Goal: Task Accomplishment & Management: Manage account settings

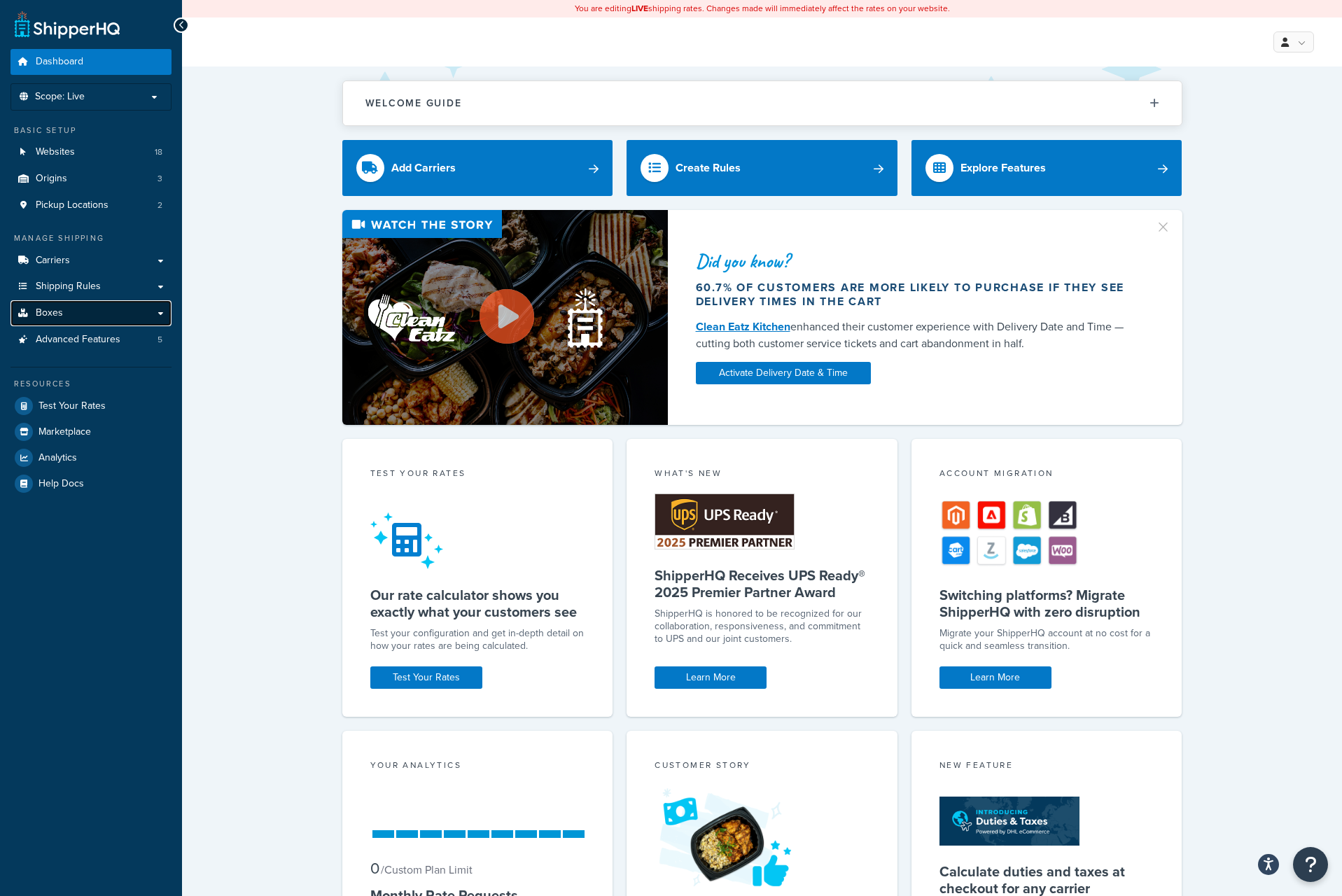
click at [99, 312] on link "Boxes" at bounding box center [91, 313] width 161 height 26
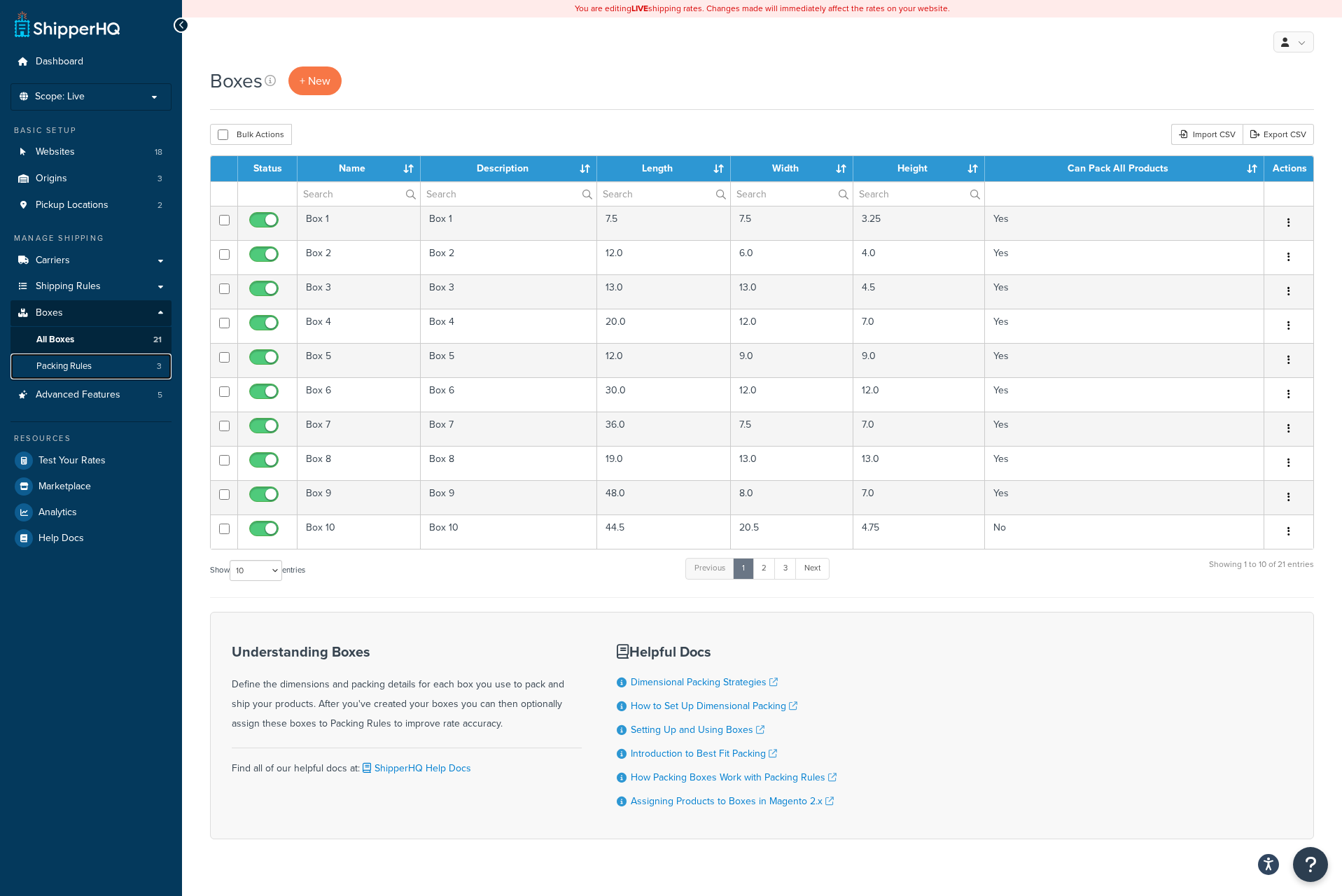
click at [98, 372] on link "Packing Rules 3" at bounding box center [91, 366] width 161 height 26
click at [275, 572] on select "10 15 25 50 100 1000" at bounding box center [256, 571] width 52 height 21
select select "100"
click at [231, 562] on select "10 15 25 50 100 1000" at bounding box center [256, 571] width 52 height 21
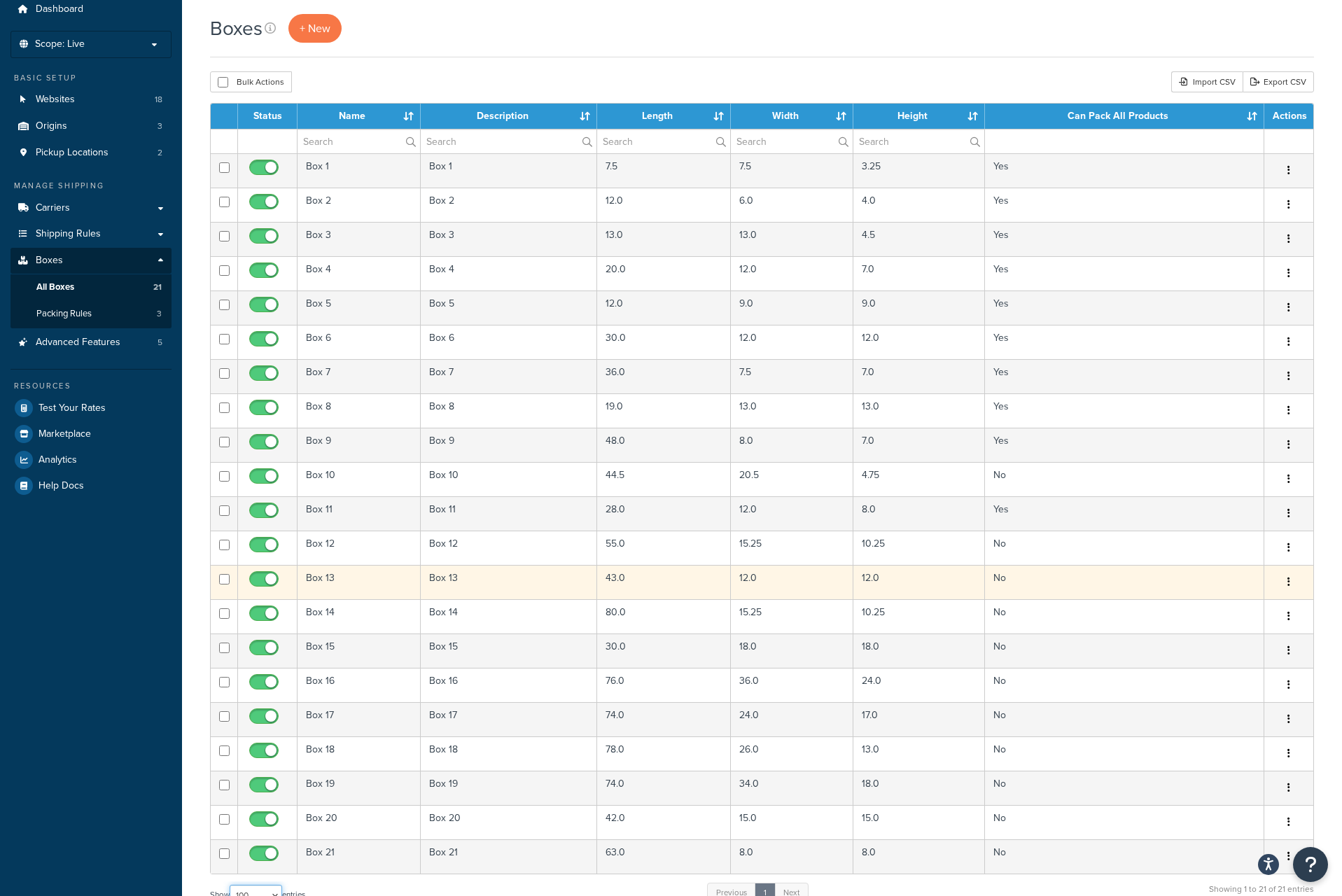
scroll to position [52, 0]
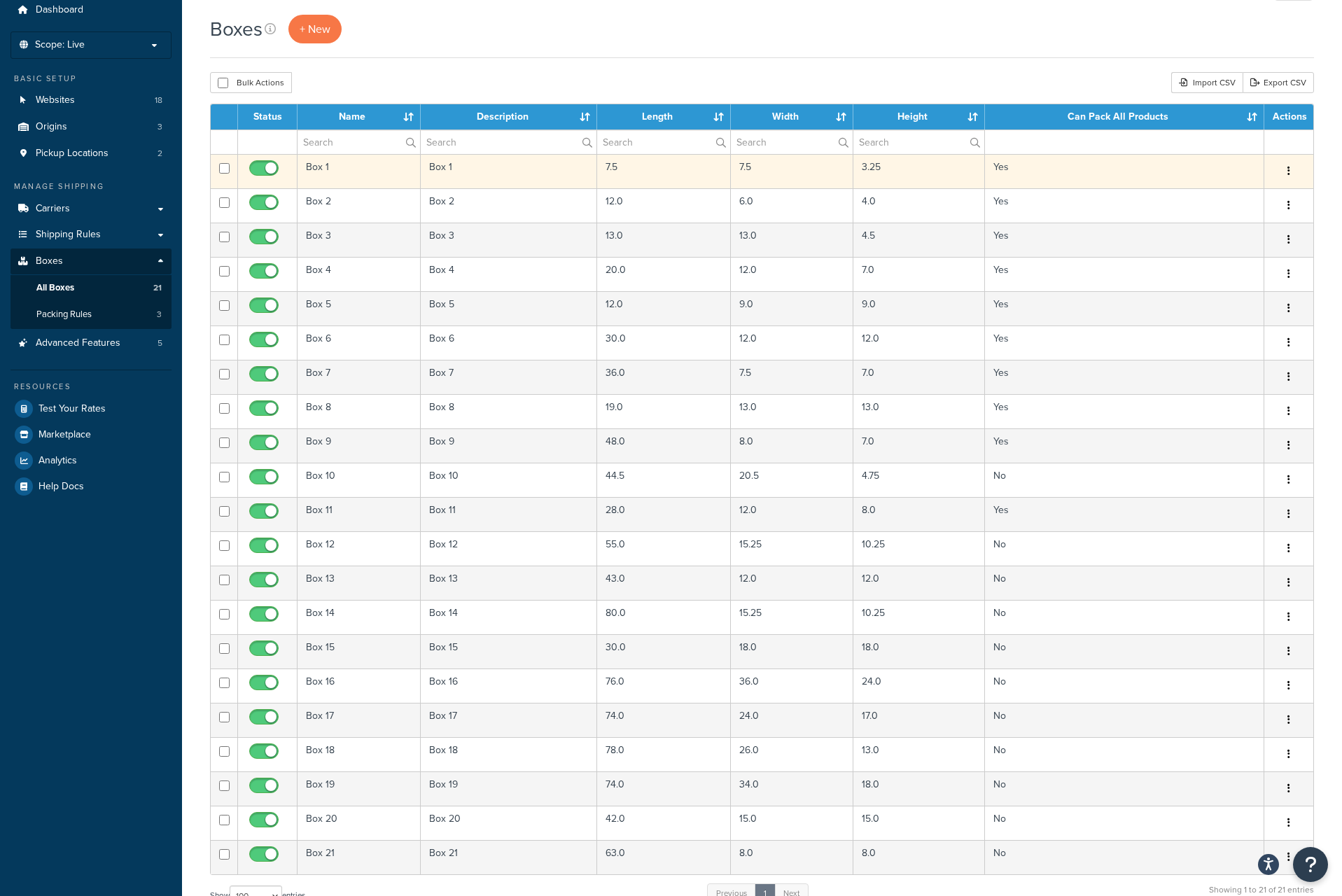
click at [1034, 171] on td "Yes" at bounding box center [1125, 171] width 280 height 34
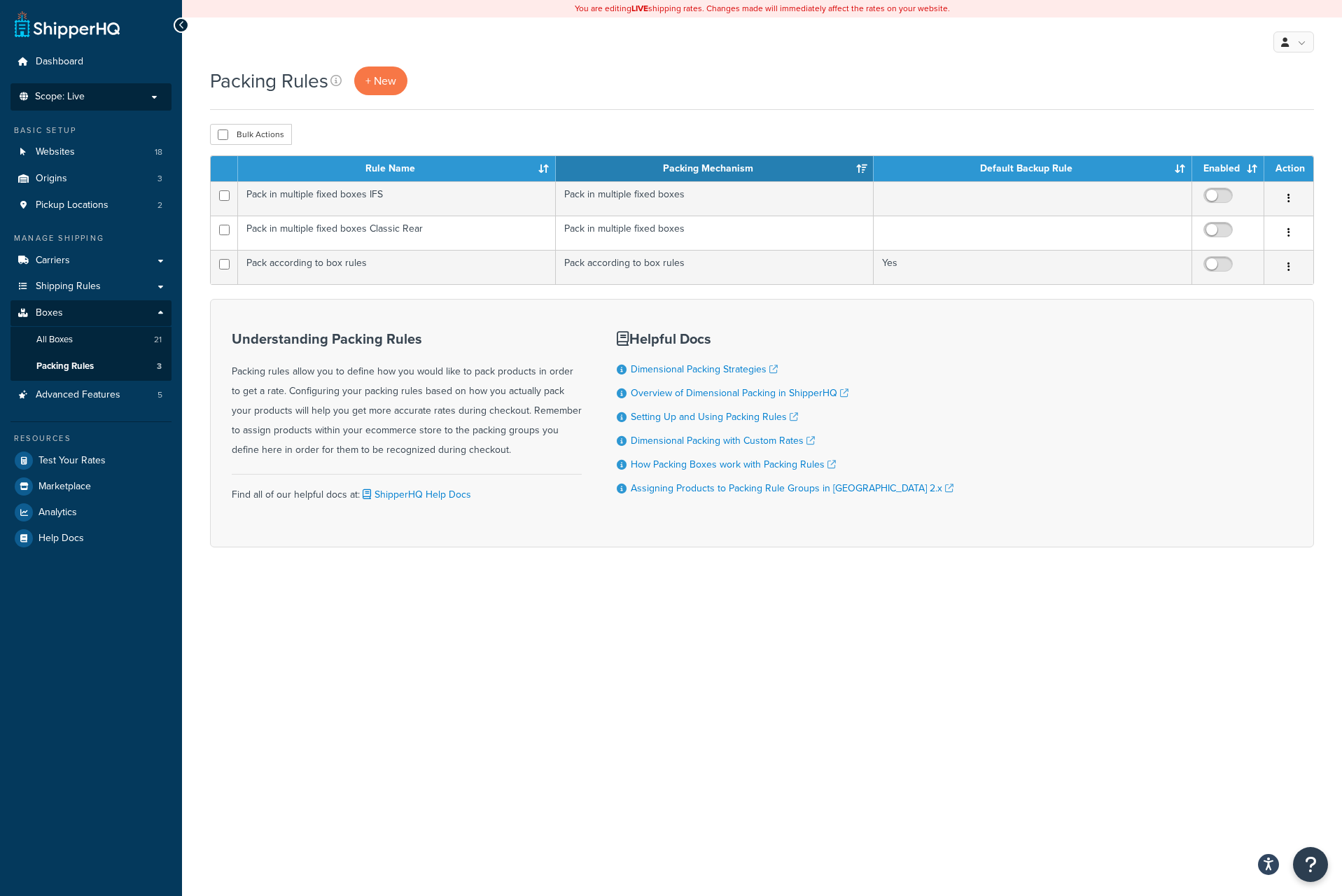
click at [131, 97] on p "Scope: Live" at bounding box center [90, 97] width 148 height 12
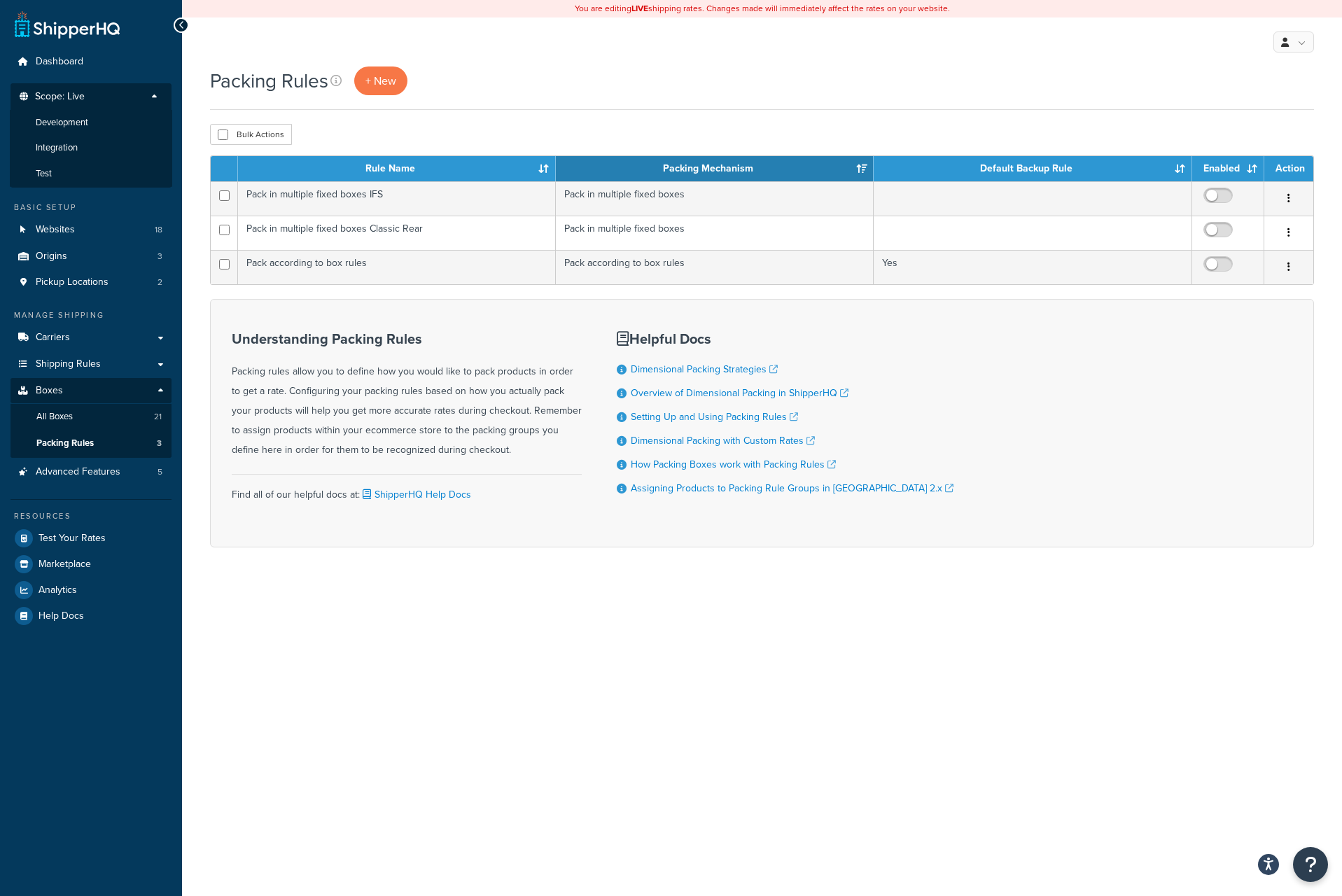
click at [353, 34] on div "My Profile Billing Global Settings Contact Us Logout" at bounding box center [762, 42] width 1160 height 49
click at [580, 103] on div "Packing Rules + New" at bounding box center [762, 88] width 1104 height 43
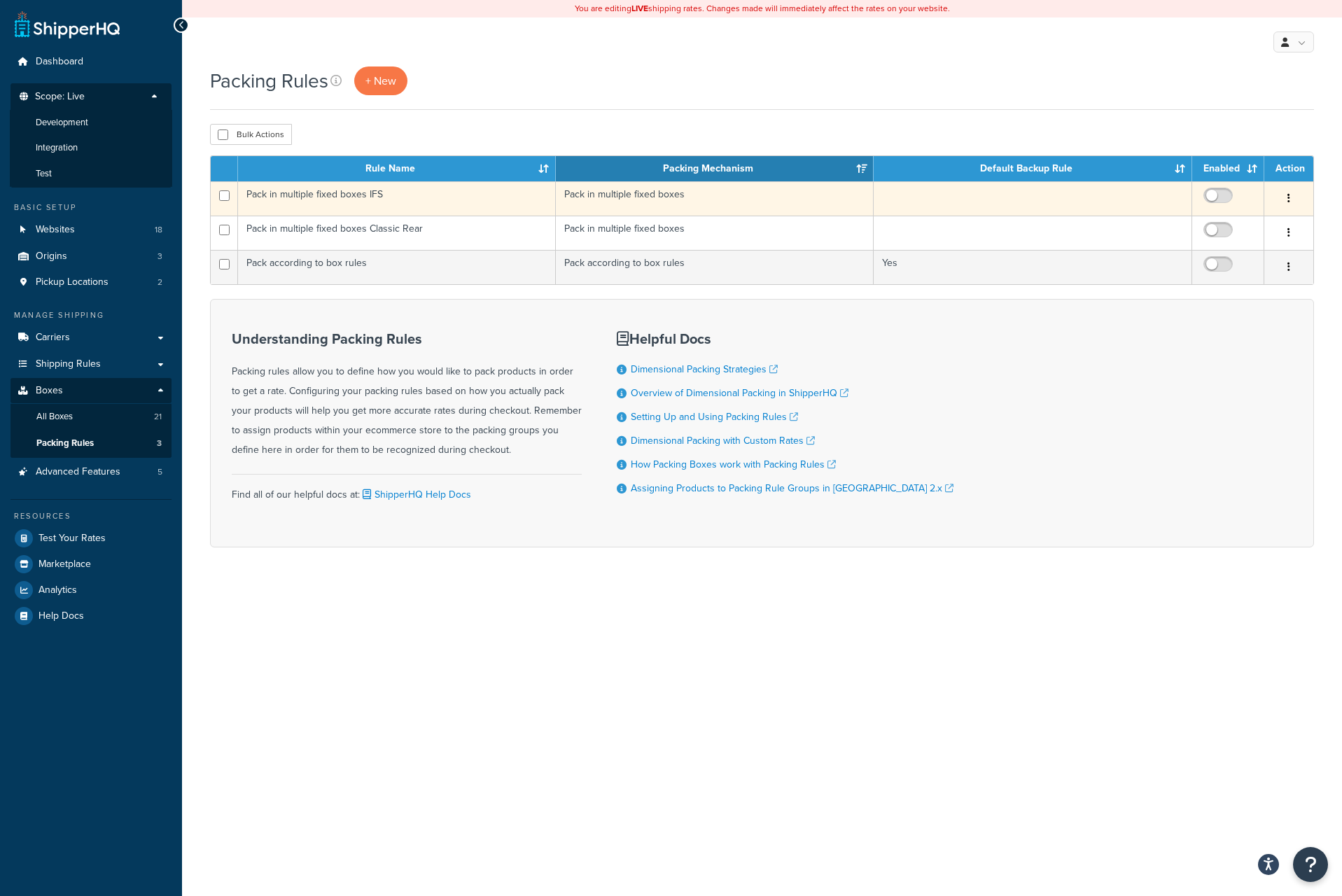
click at [1053, 203] on td at bounding box center [1033, 198] width 319 height 34
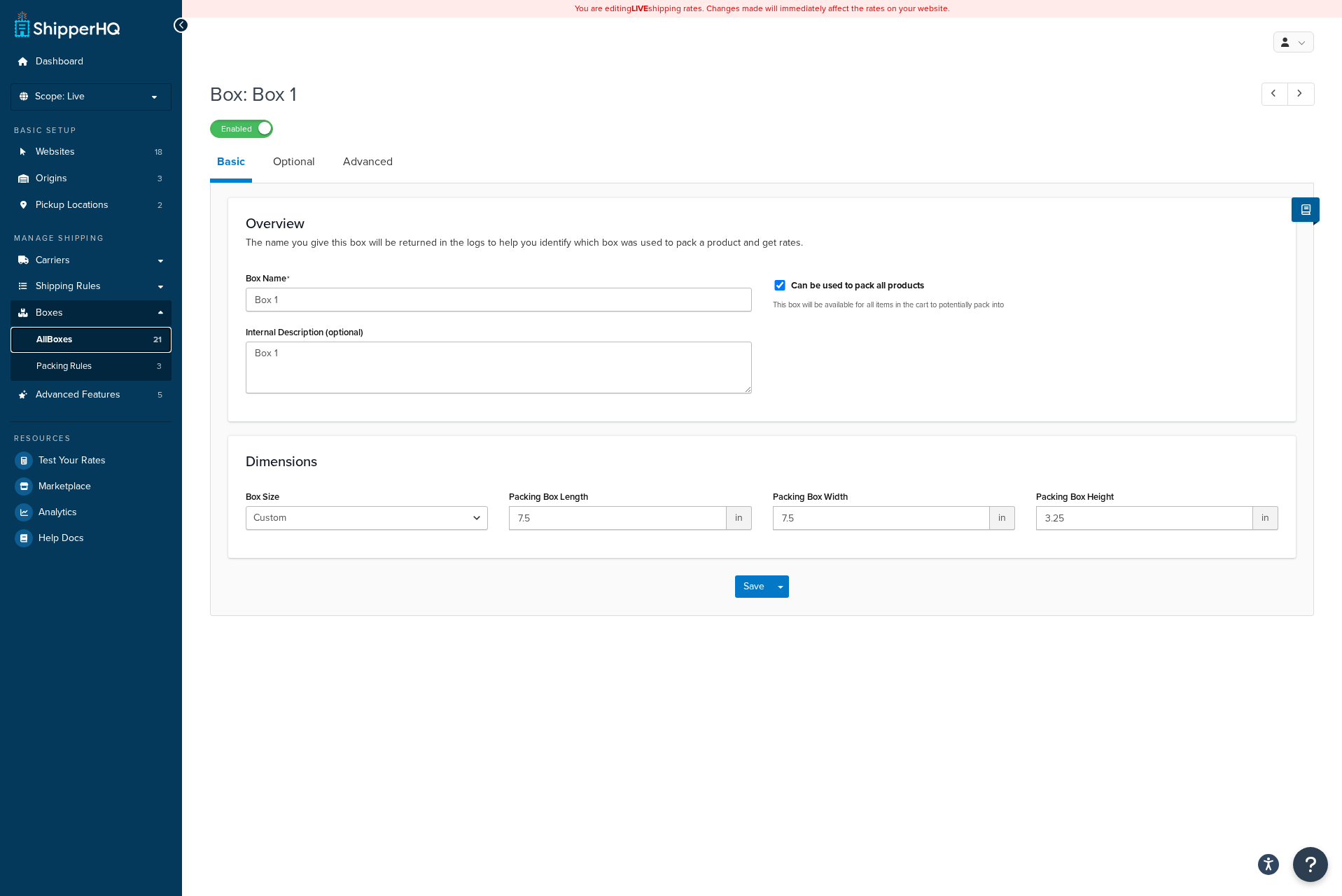
click at [64, 340] on span "All Boxes" at bounding box center [54, 339] width 36 height 12
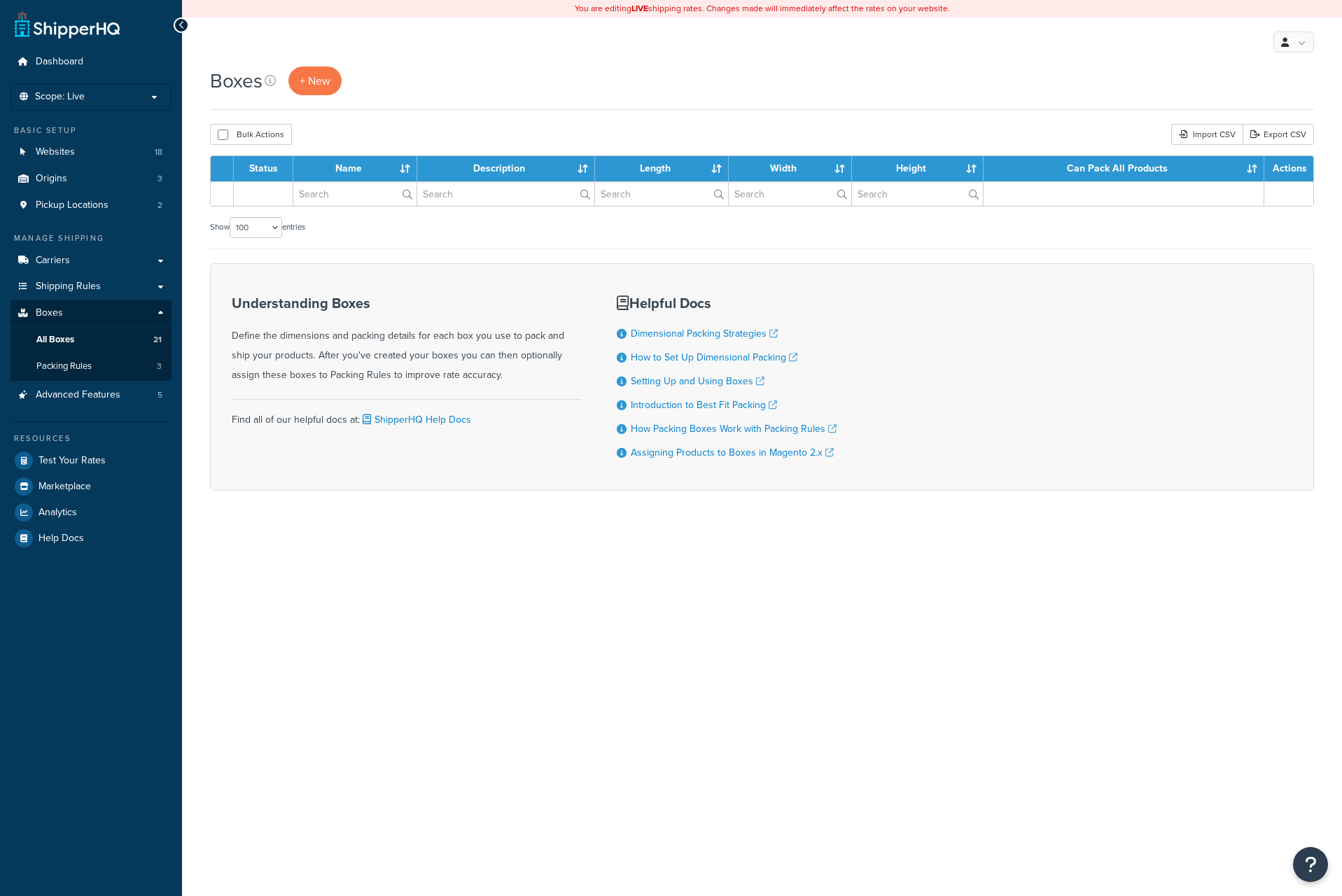
select select "100"
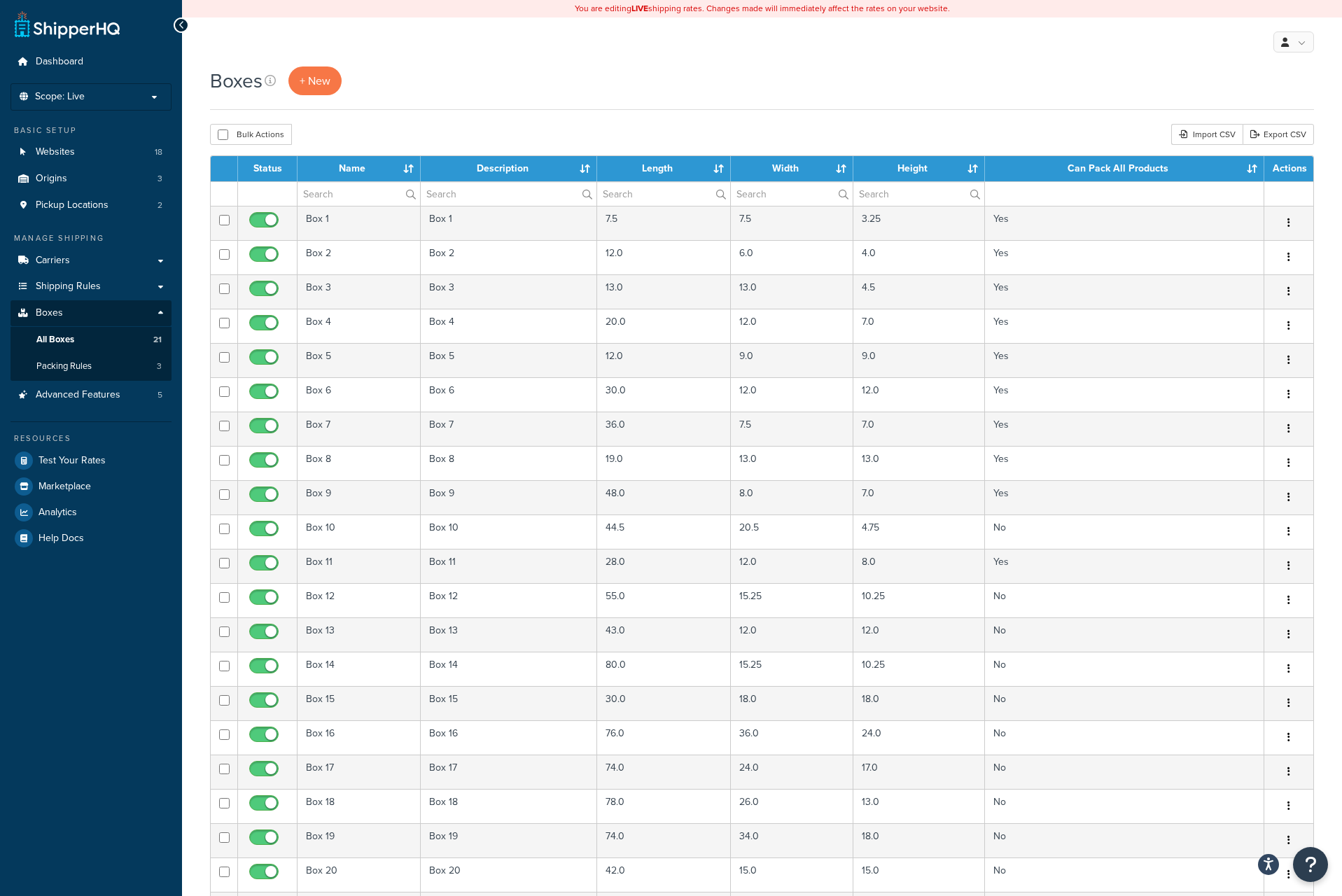
click at [497, 60] on div "My Profile Billing Global Settings Contact Us Logout" at bounding box center [762, 42] width 1160 height 49
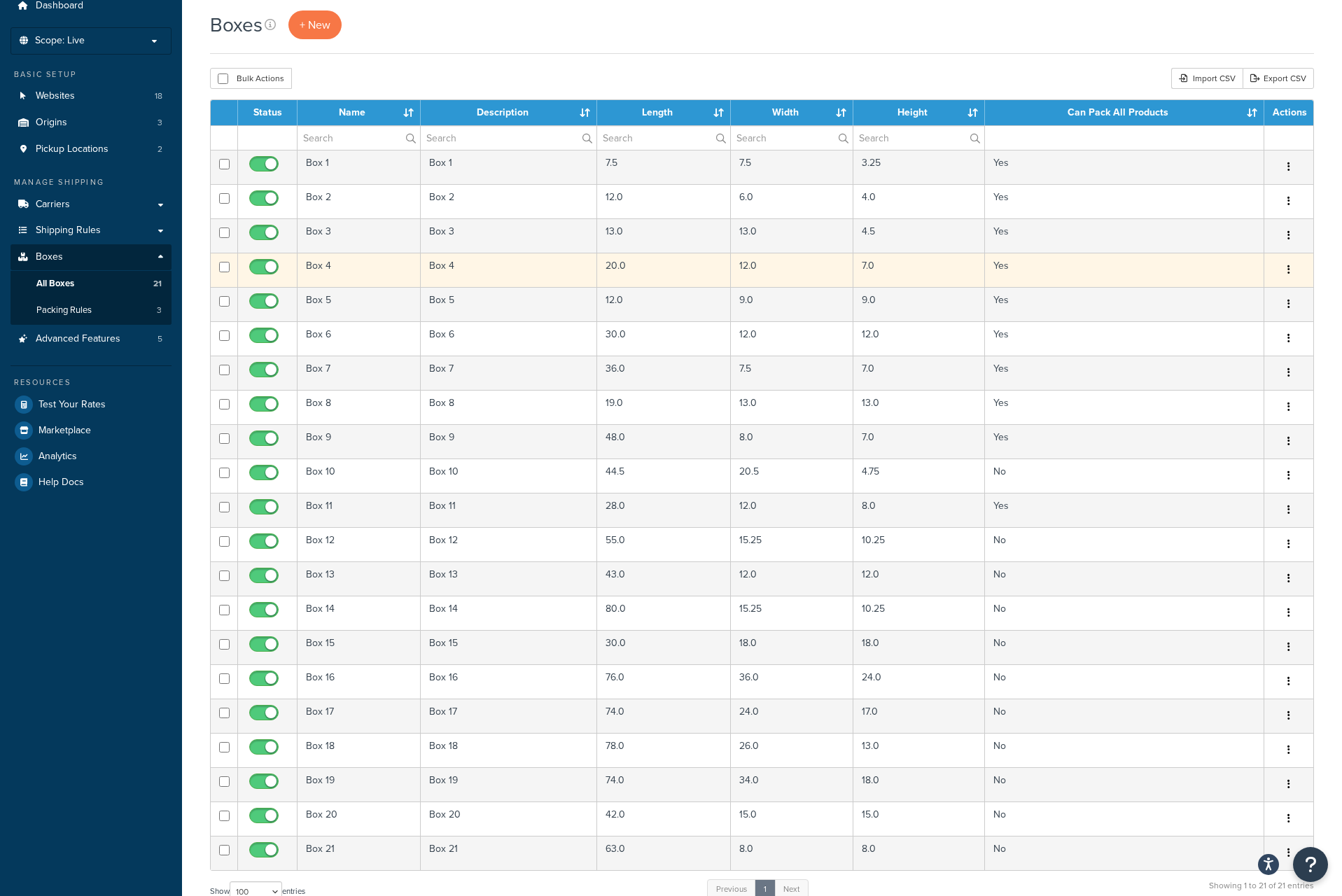
scroll to position [57, 0]
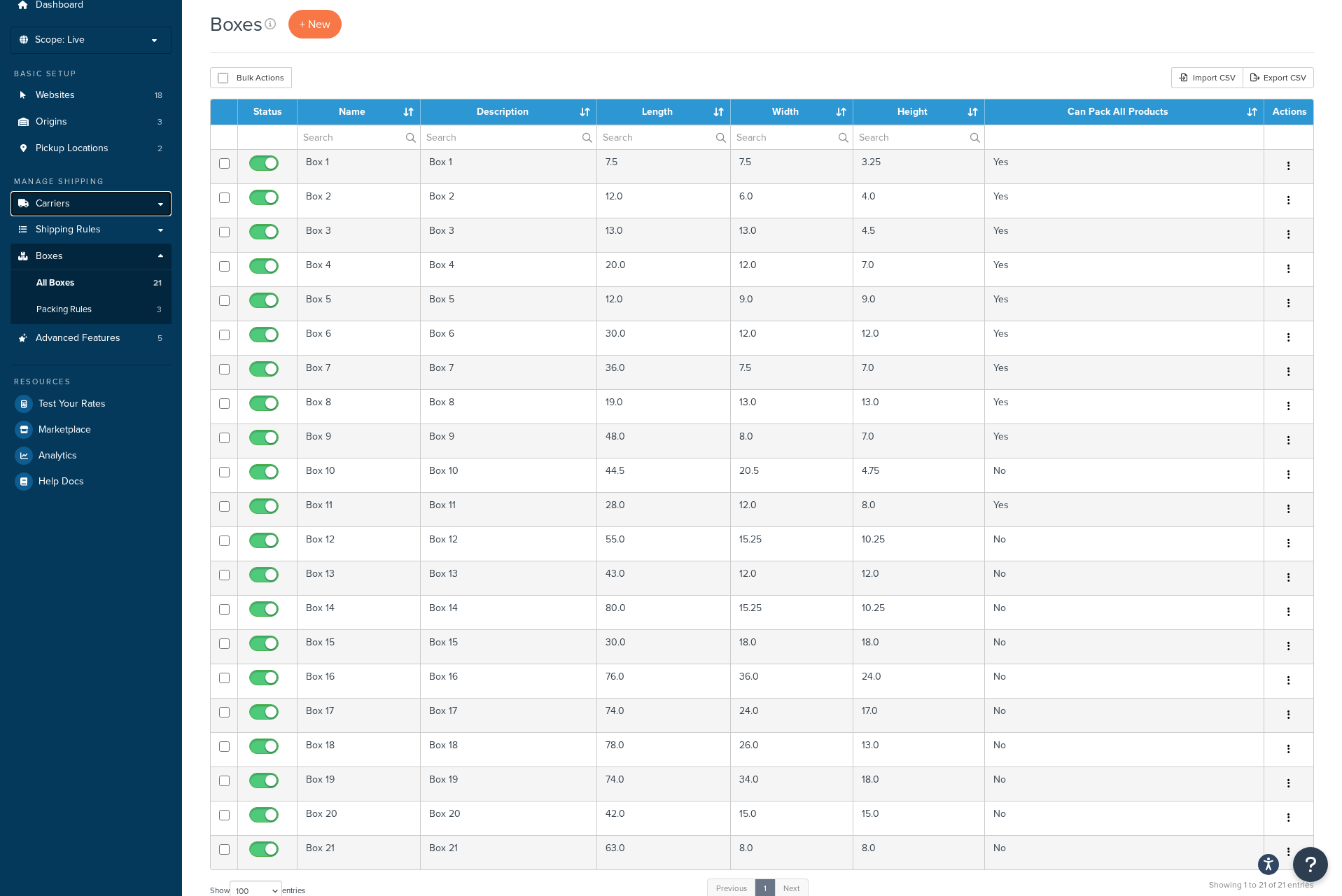
click at [101, 202] on link "Carriers" at bounding box center [91, 204] width 161 height 26
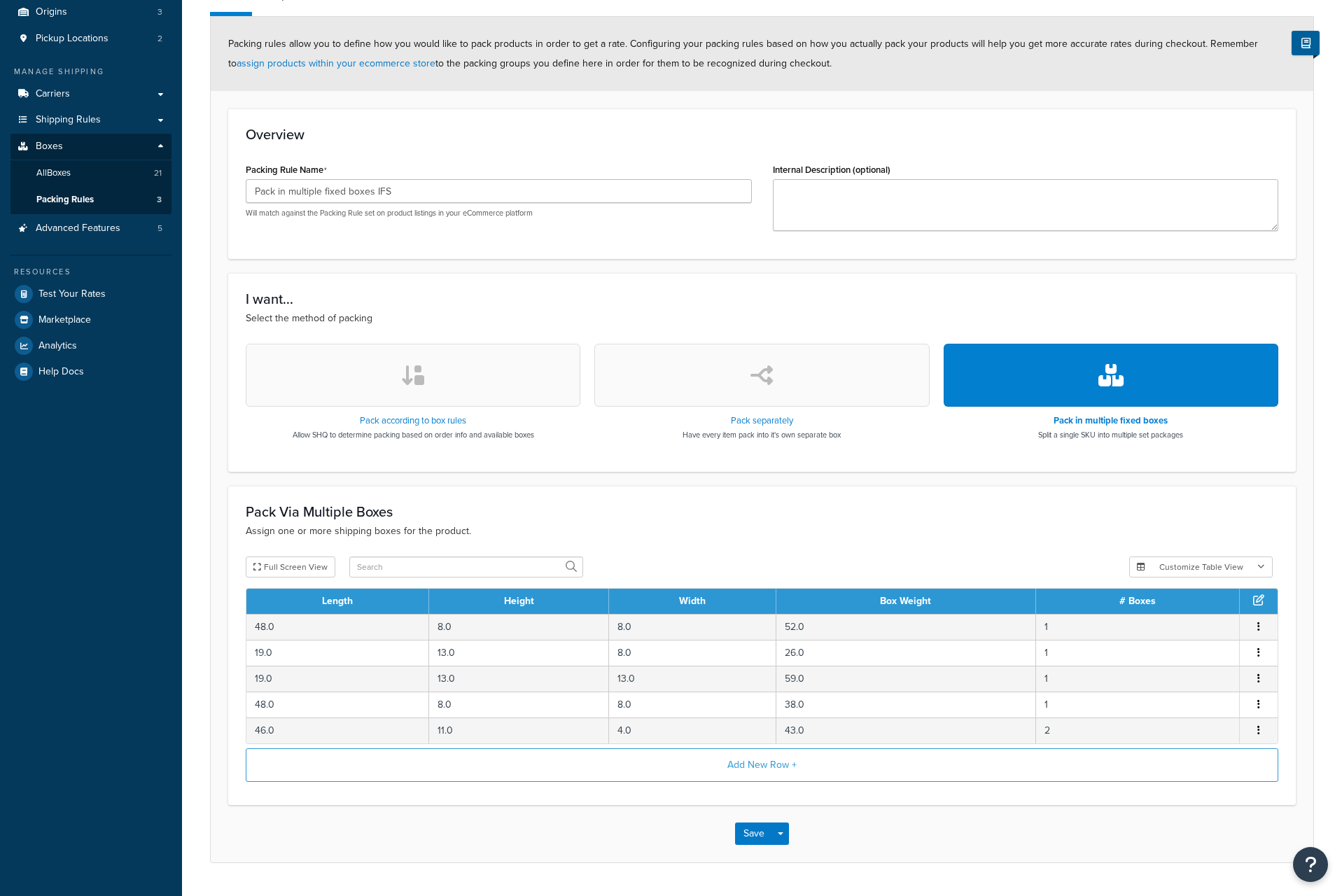
scroll to position [207, 0]
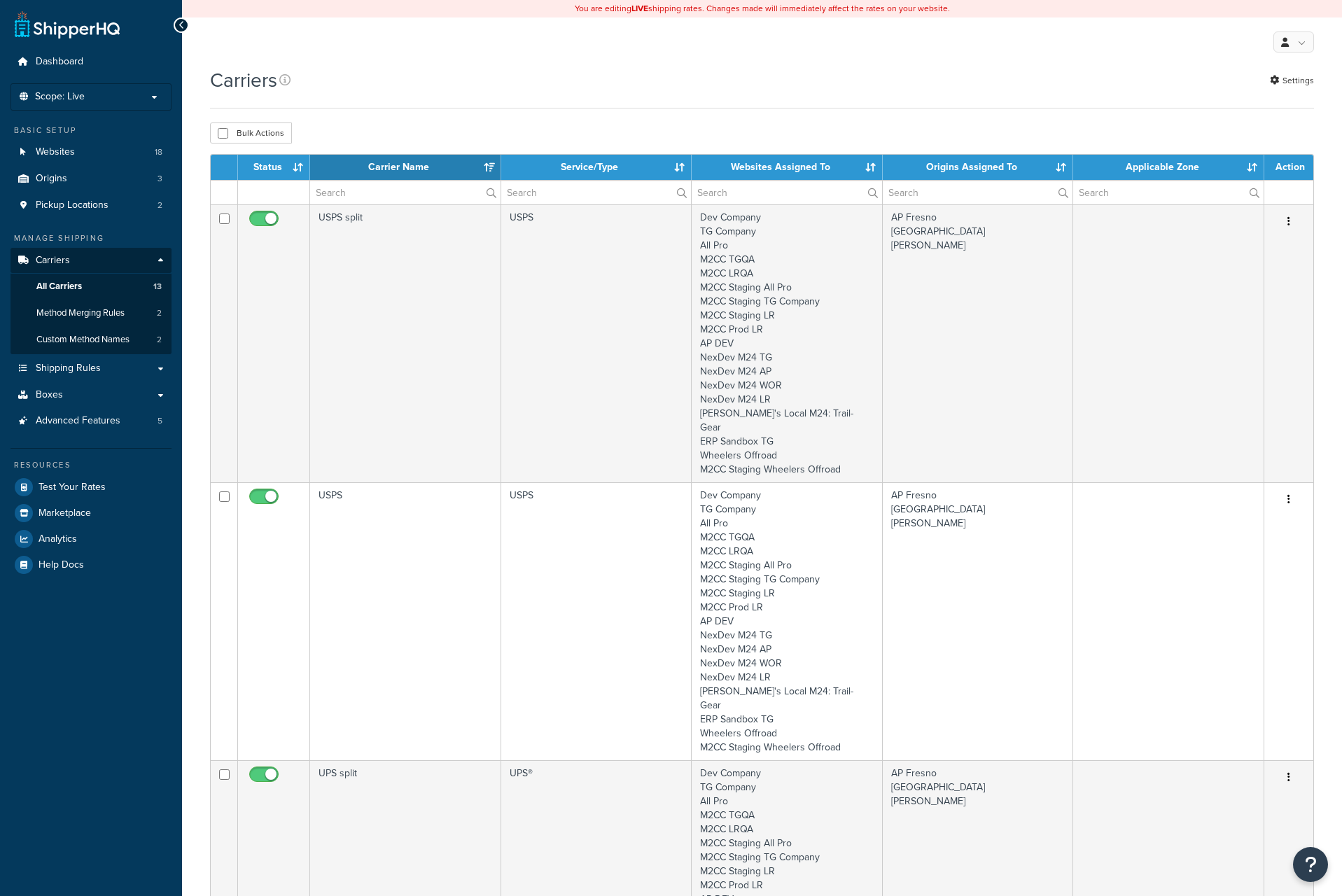
select select "15"
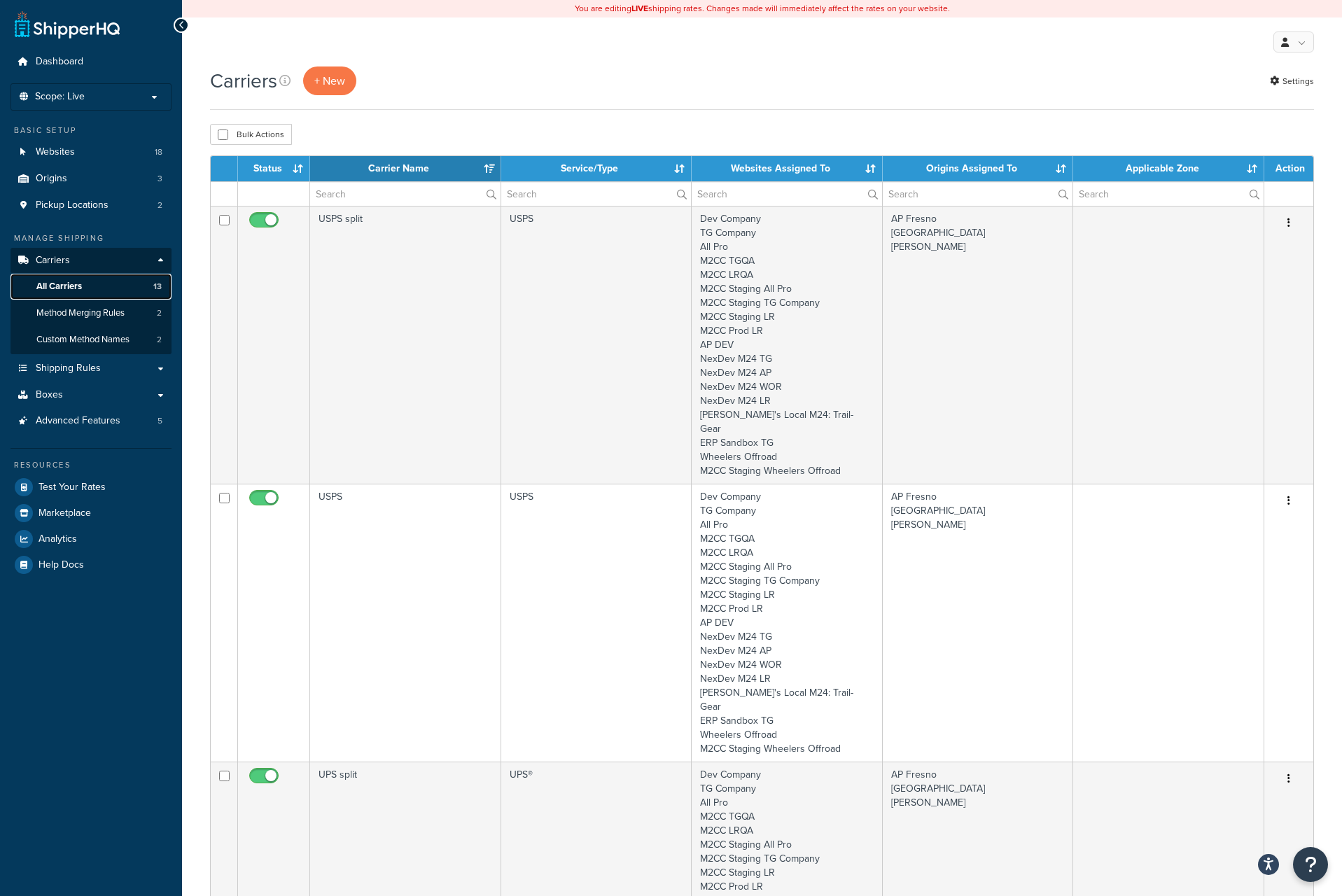
click at [84, 285] on link "All Carriers 13" at bounding box center [91, 287] width 161 height 26
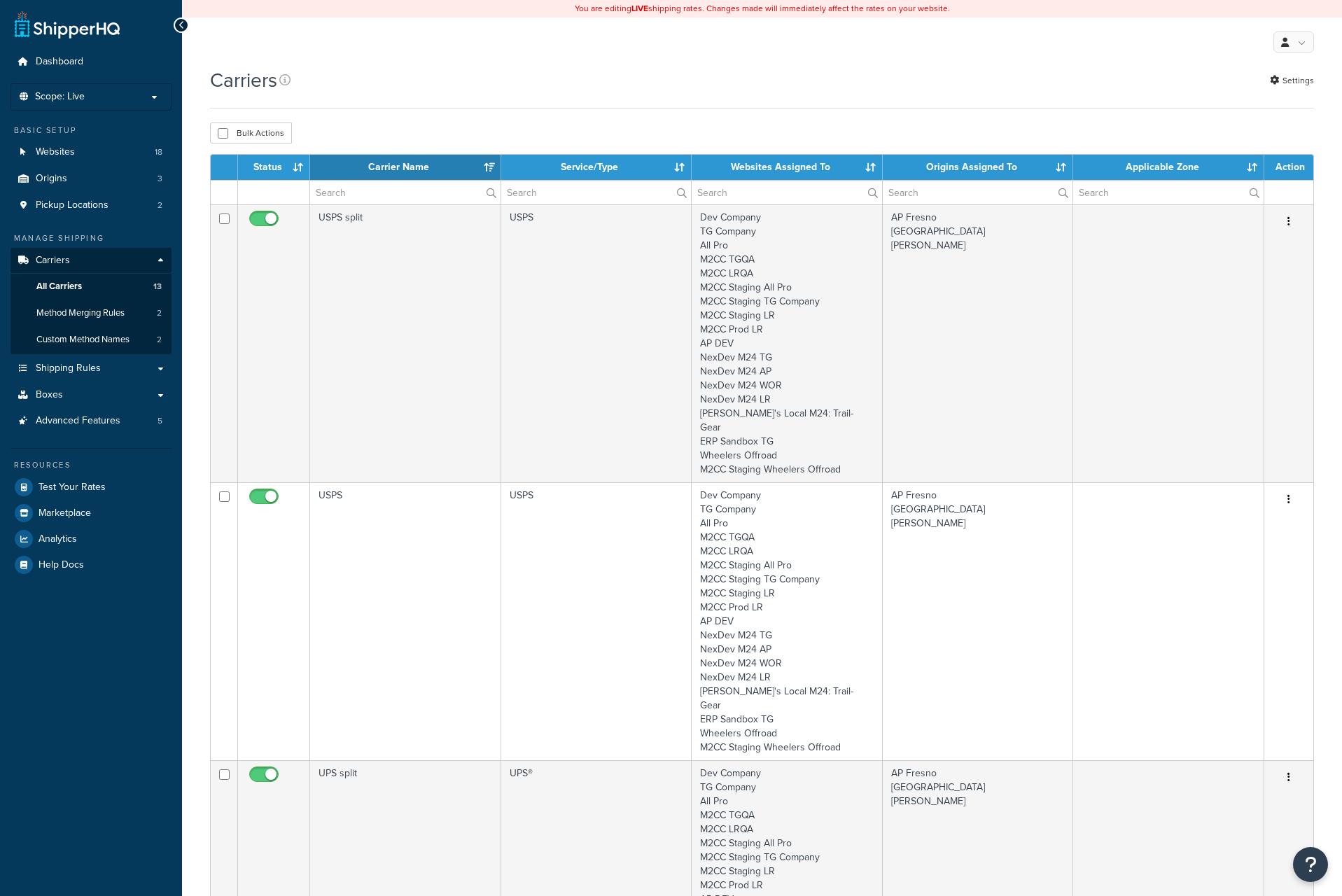
select select "15"
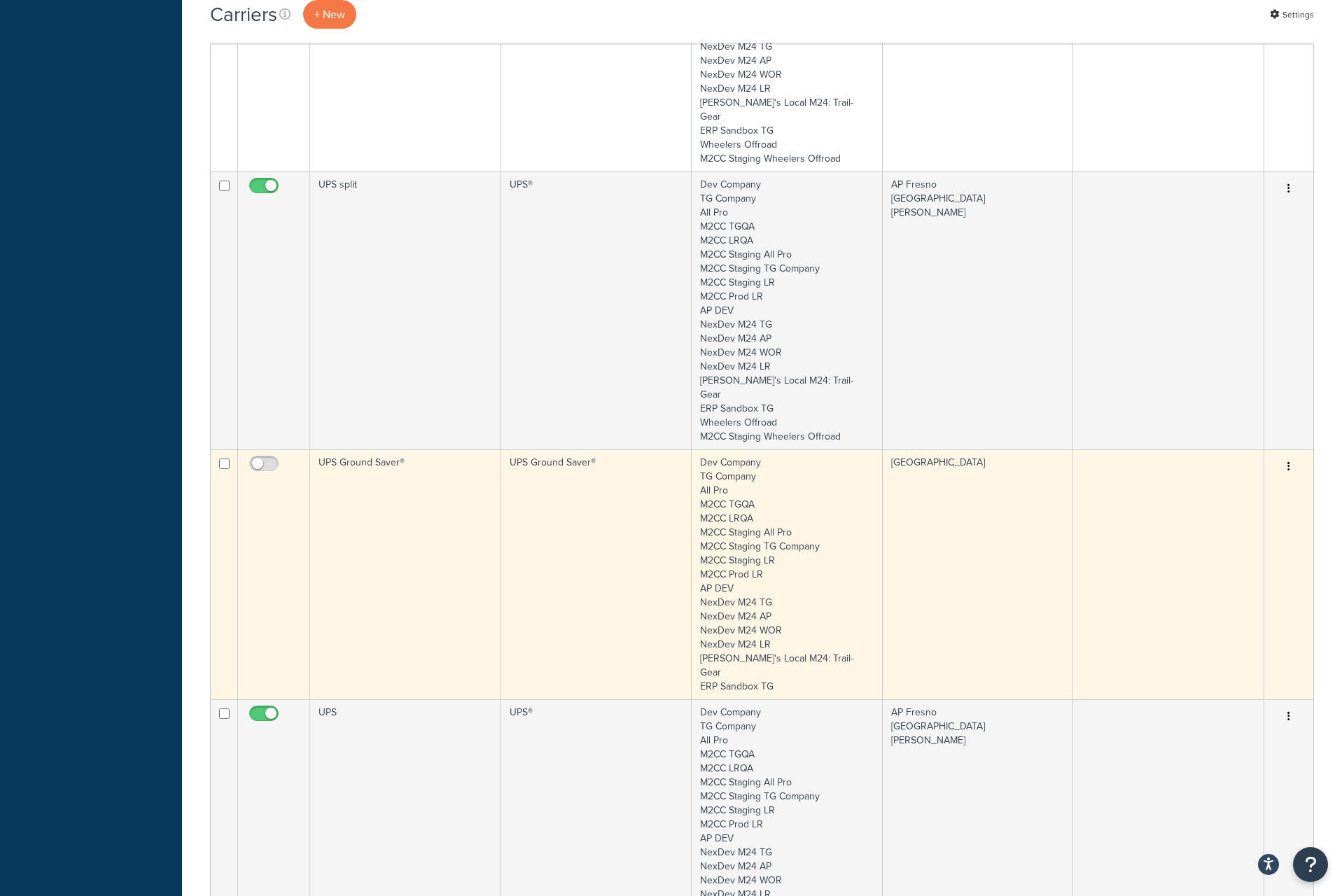
scroll to position [608, 0]
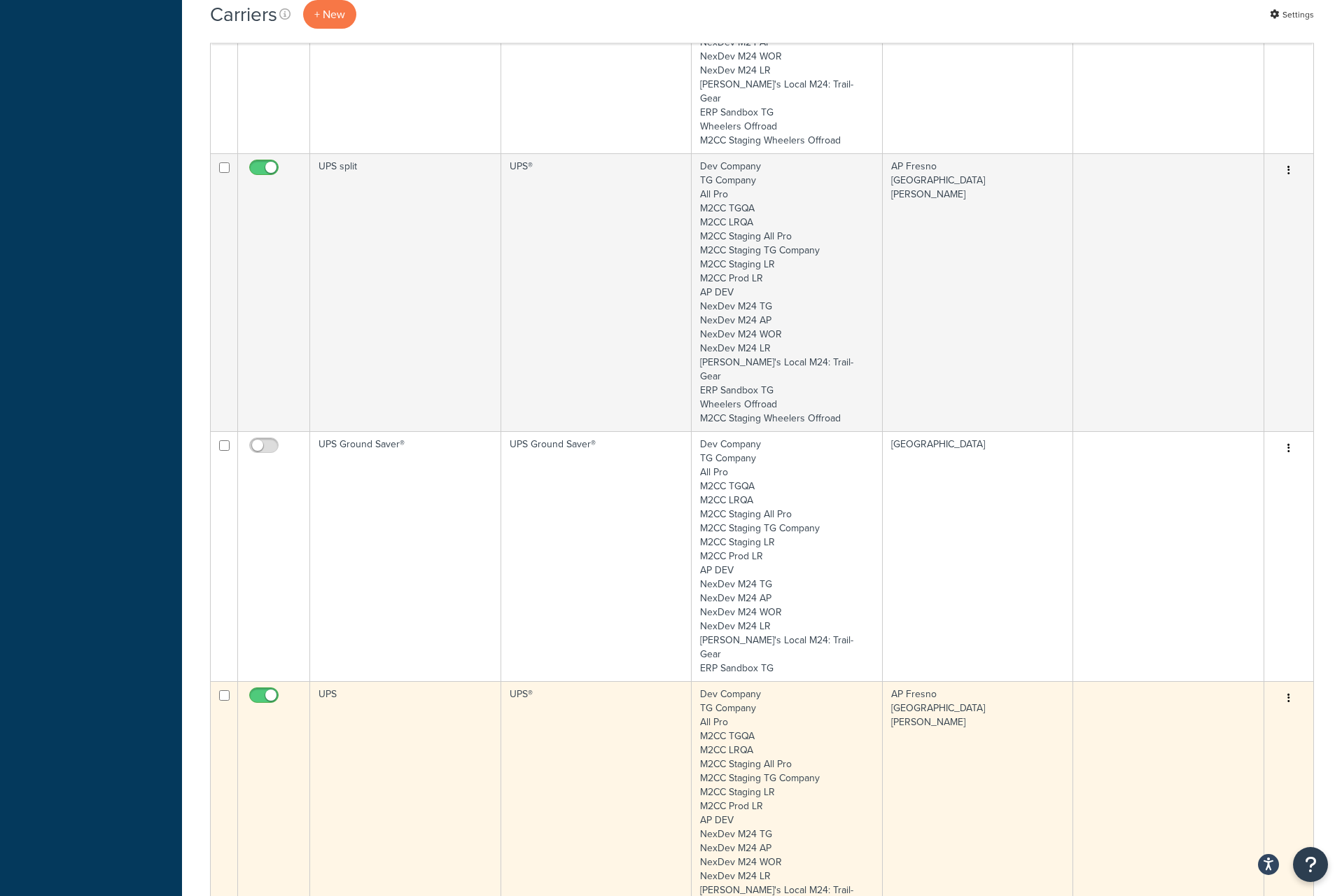
click at [434, 694] on td "UPS" at bounding box center [405, 820] width 191 height 278
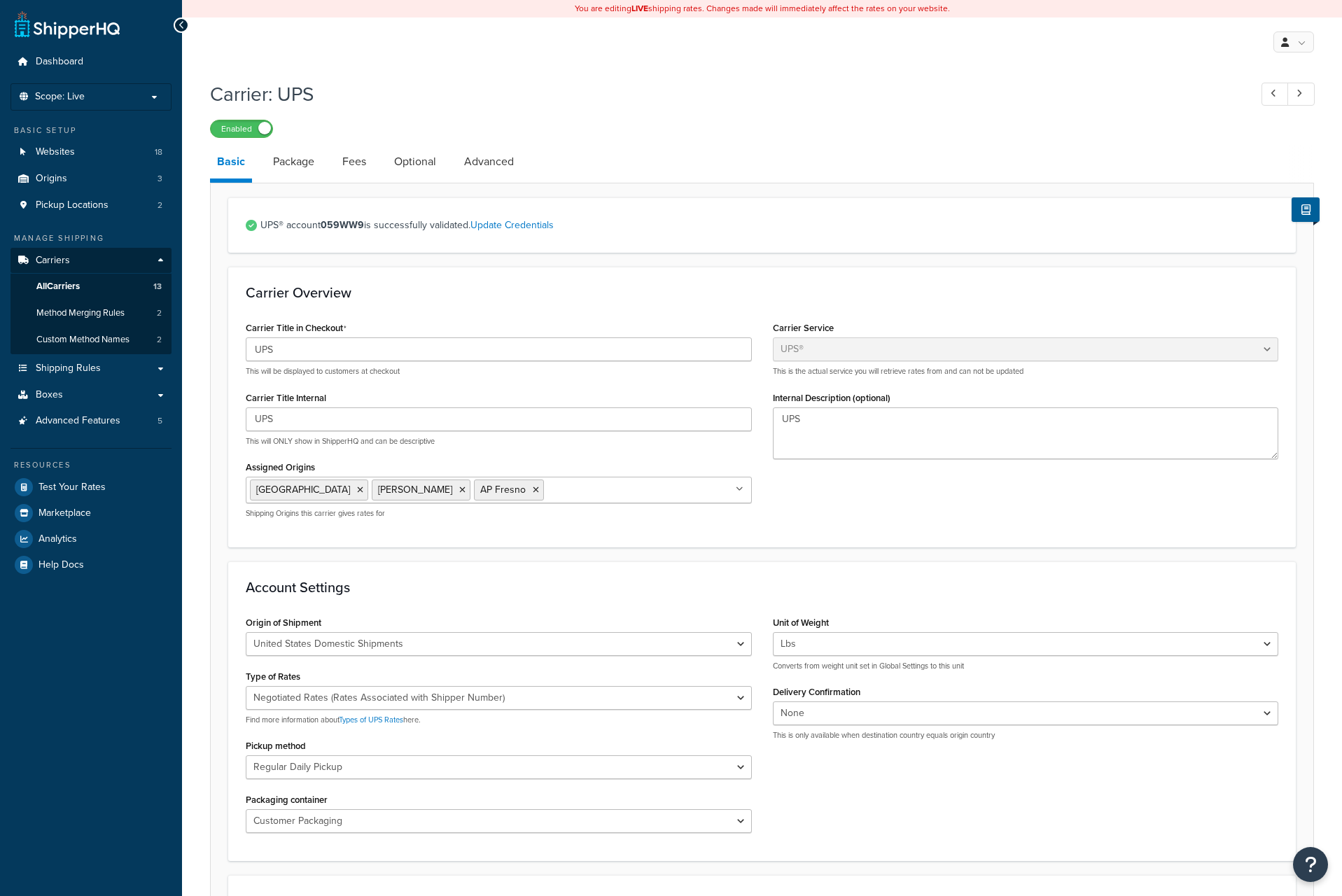
select select "ups"
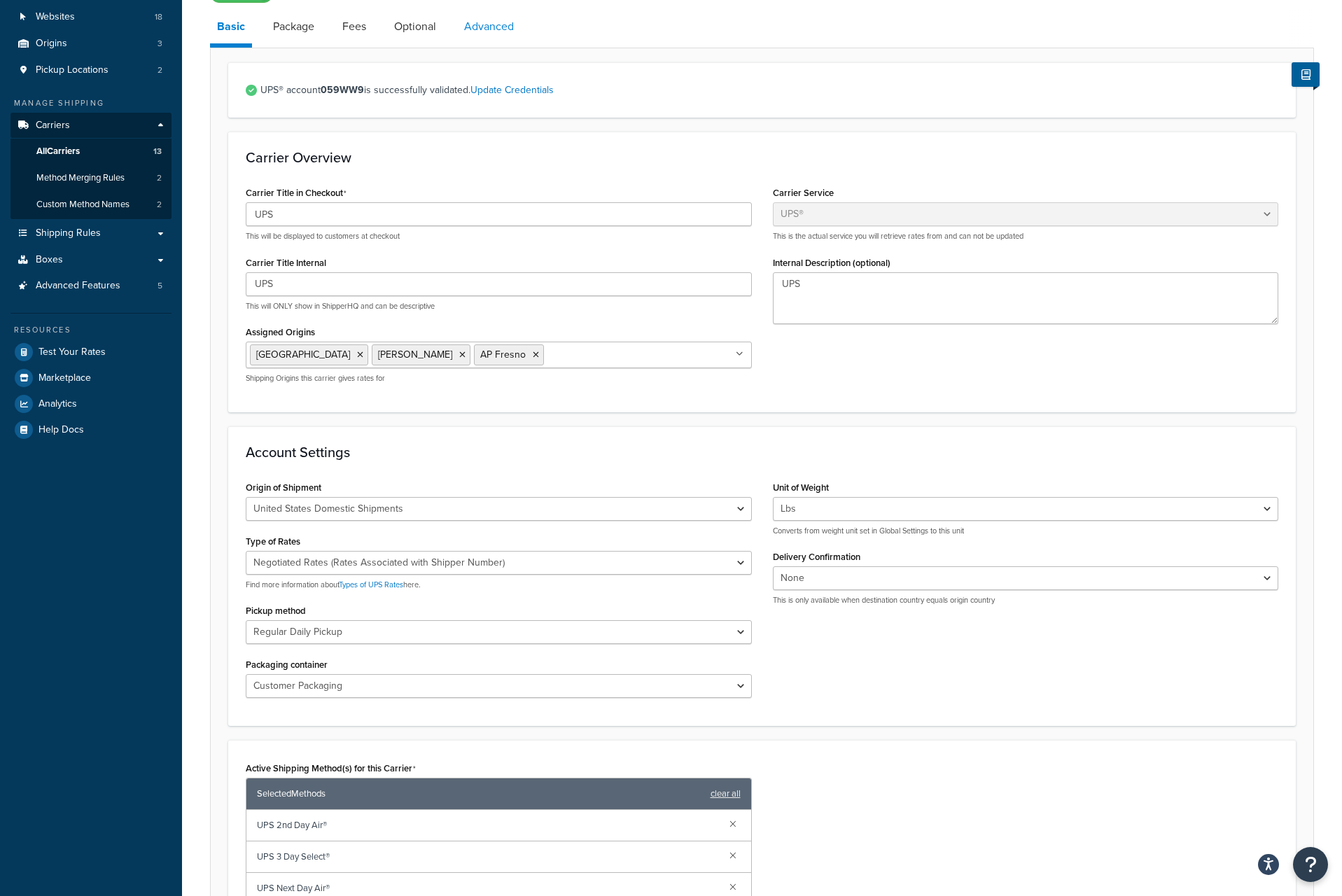
click at [471, 30] on link "Advanced" at bounding box center [489, 26] width 64 height 34
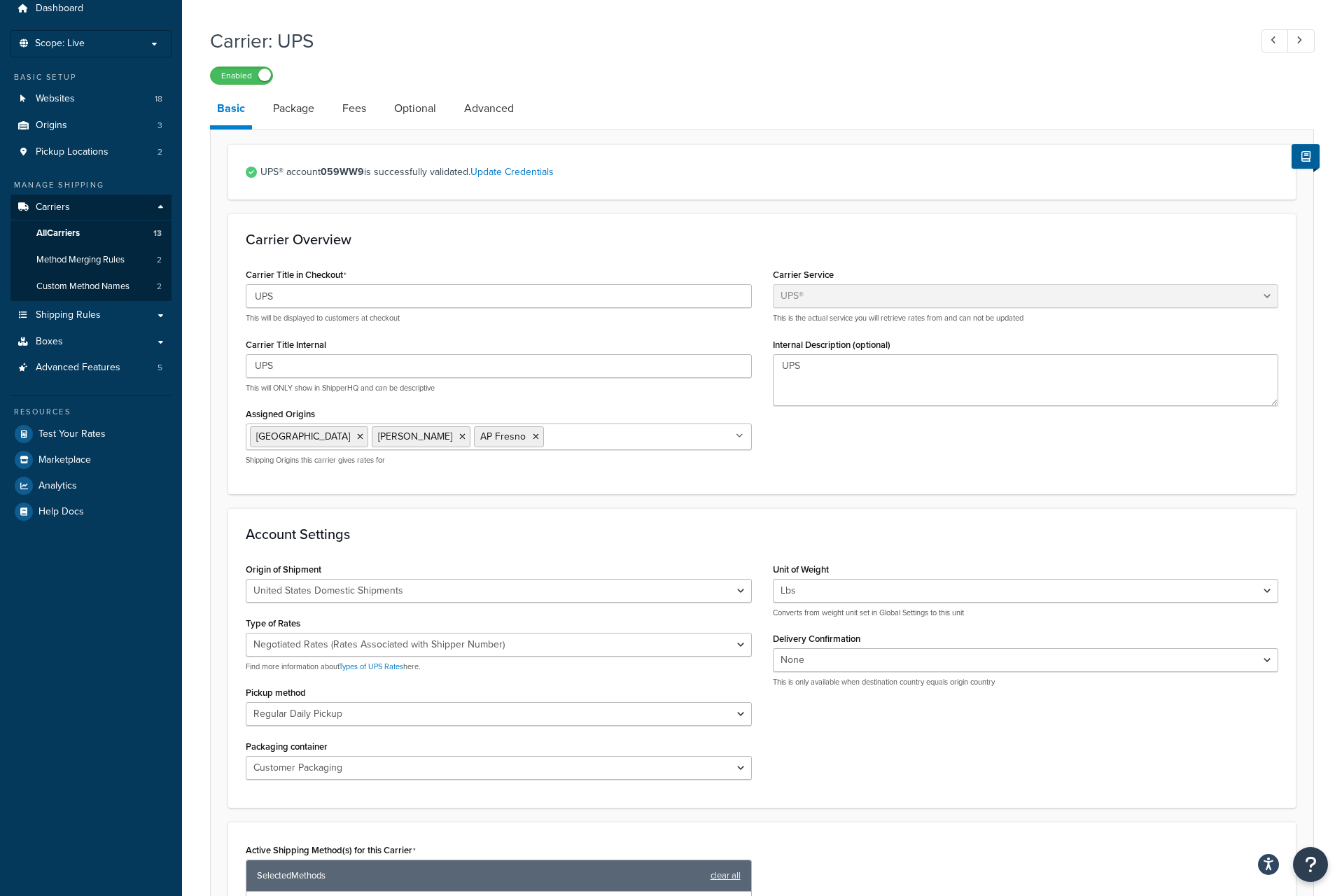
select select "false"
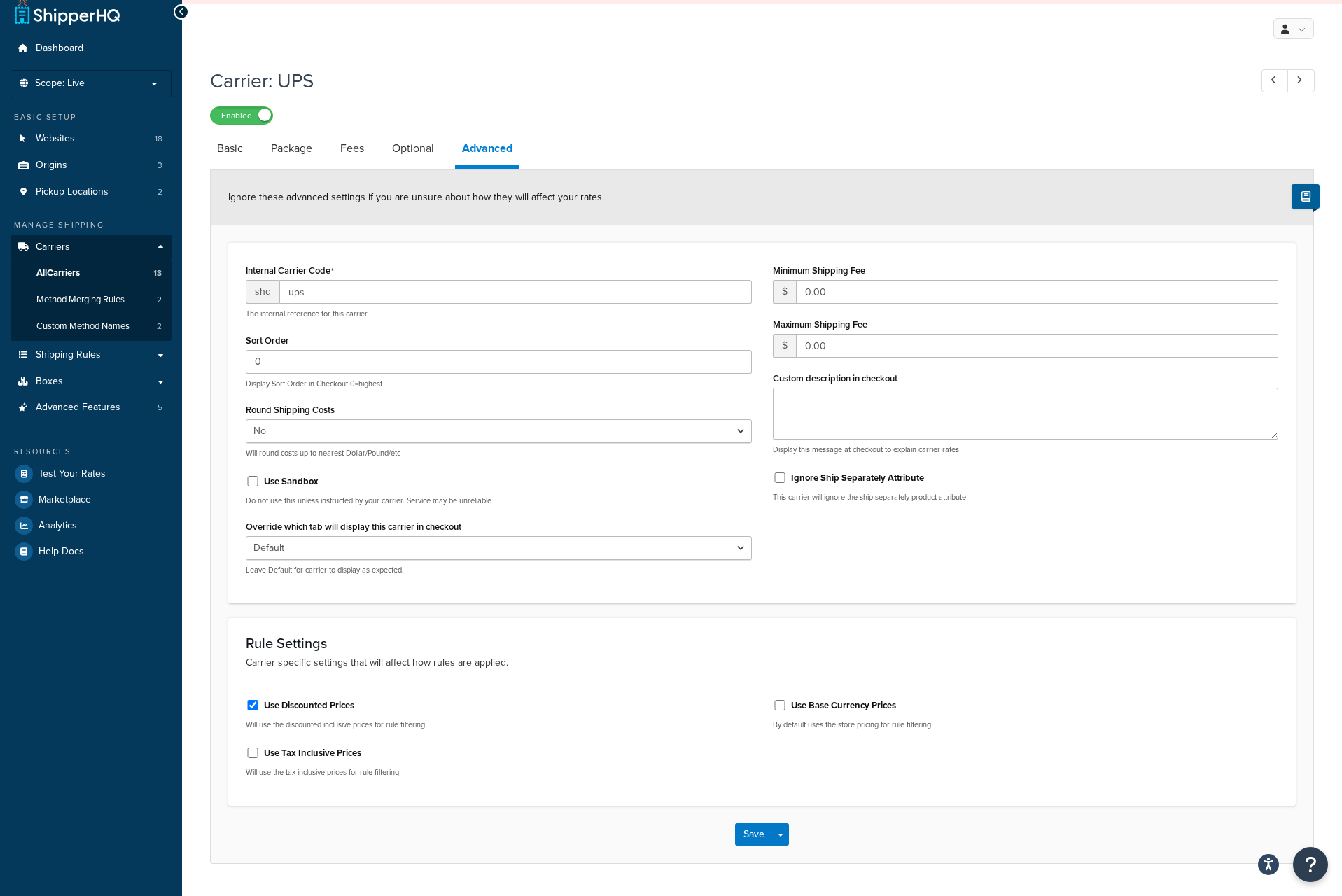
scroll to position [0, 0]
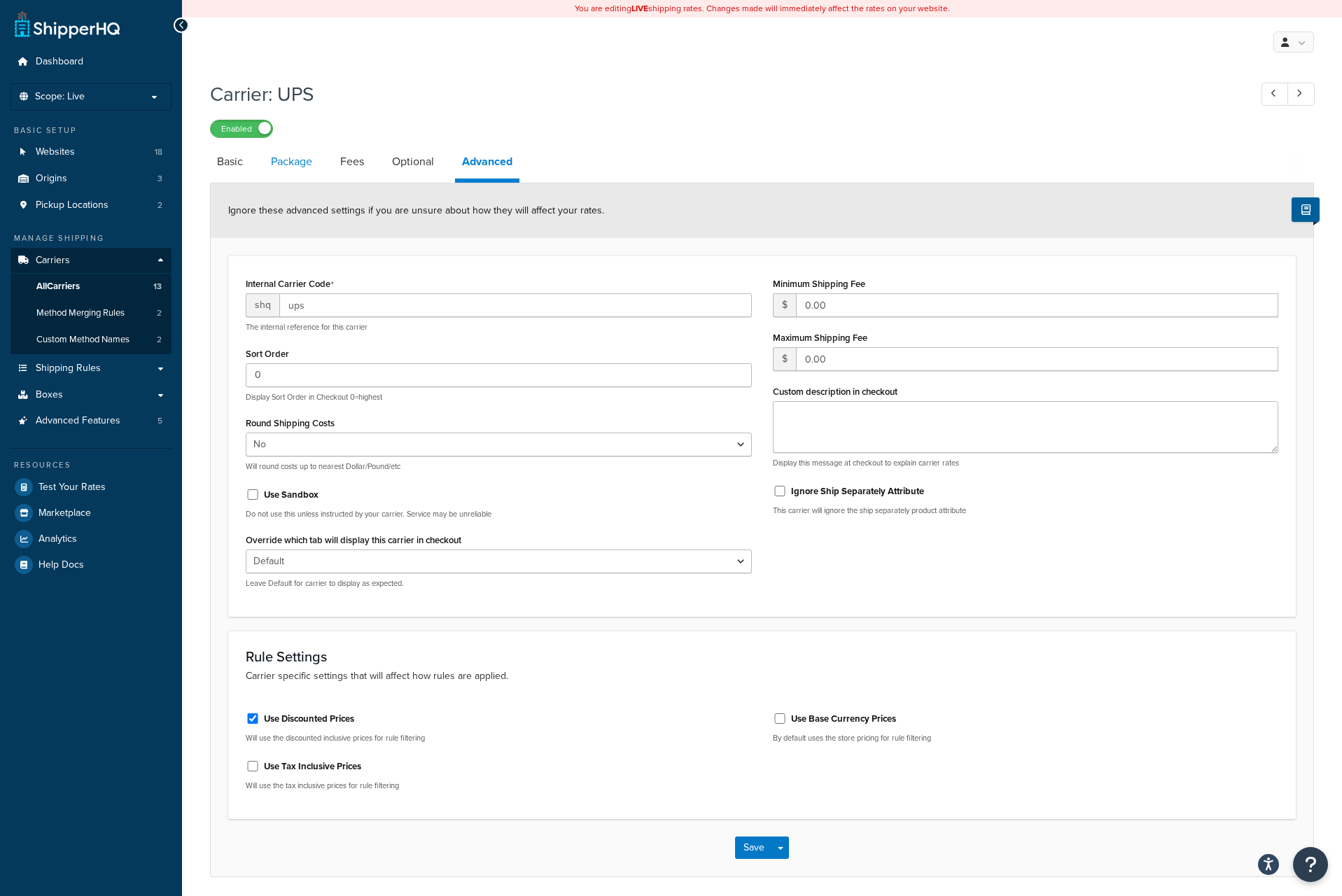
click at [301, 163] on link "Package" at bounding box center [291, 161] width 55 height 34
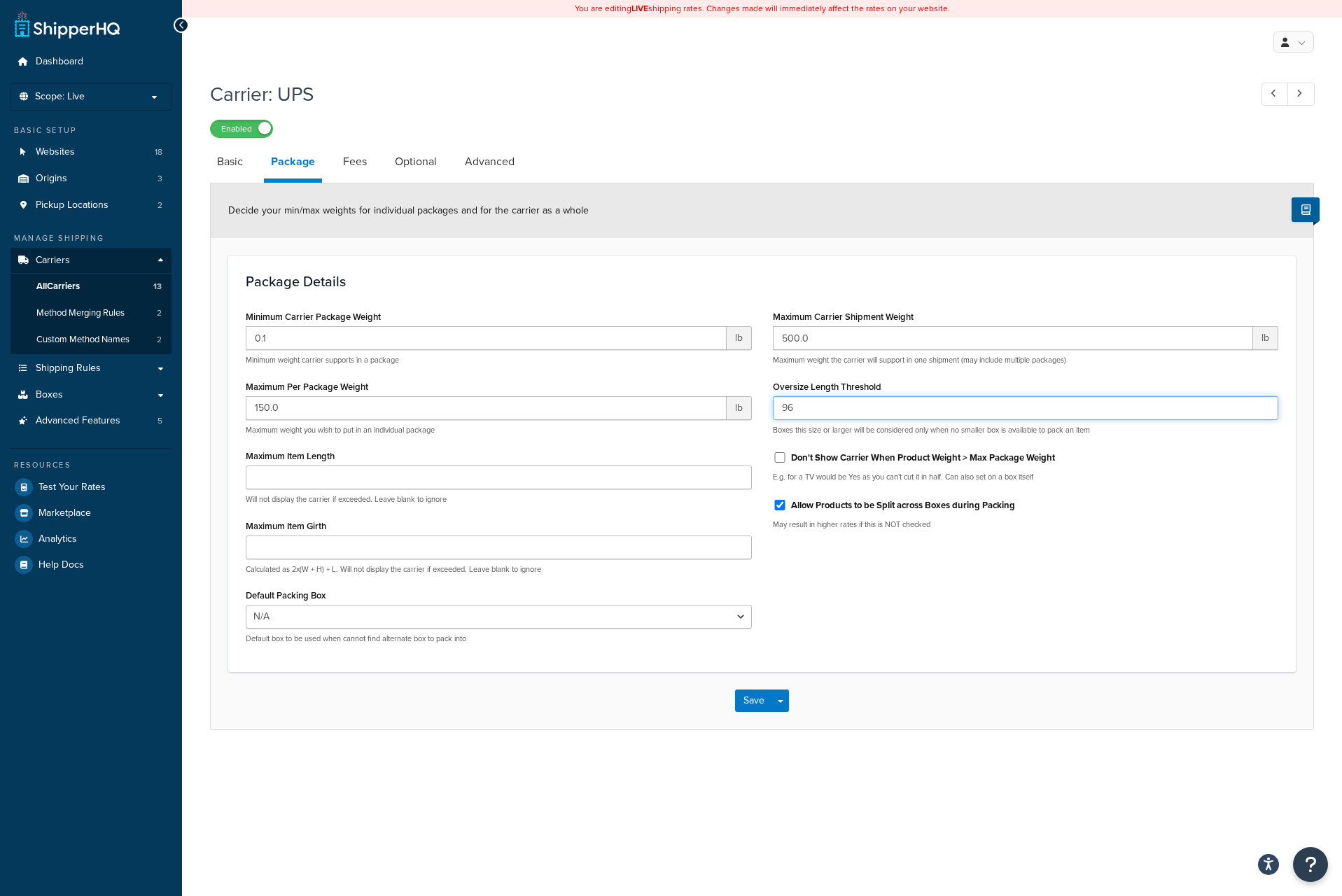
click at [807, 415] on input "96" at bounding box center [1026, 407] width 507 height 24
click at [801, 410] on input "96" at bounding box center [1026, 407] width 507 height 24
drag, startPoint x: 797, startPoint y: 413, endPoint x: 767, endPoint y: 411, distance: 30.1
click at [767, 411] on div "Maximum Carrier Shipment Weight 500.0 lb Maximum weight the carrier will suppor…" at bounding box center [1026, 423] width 527 height 234
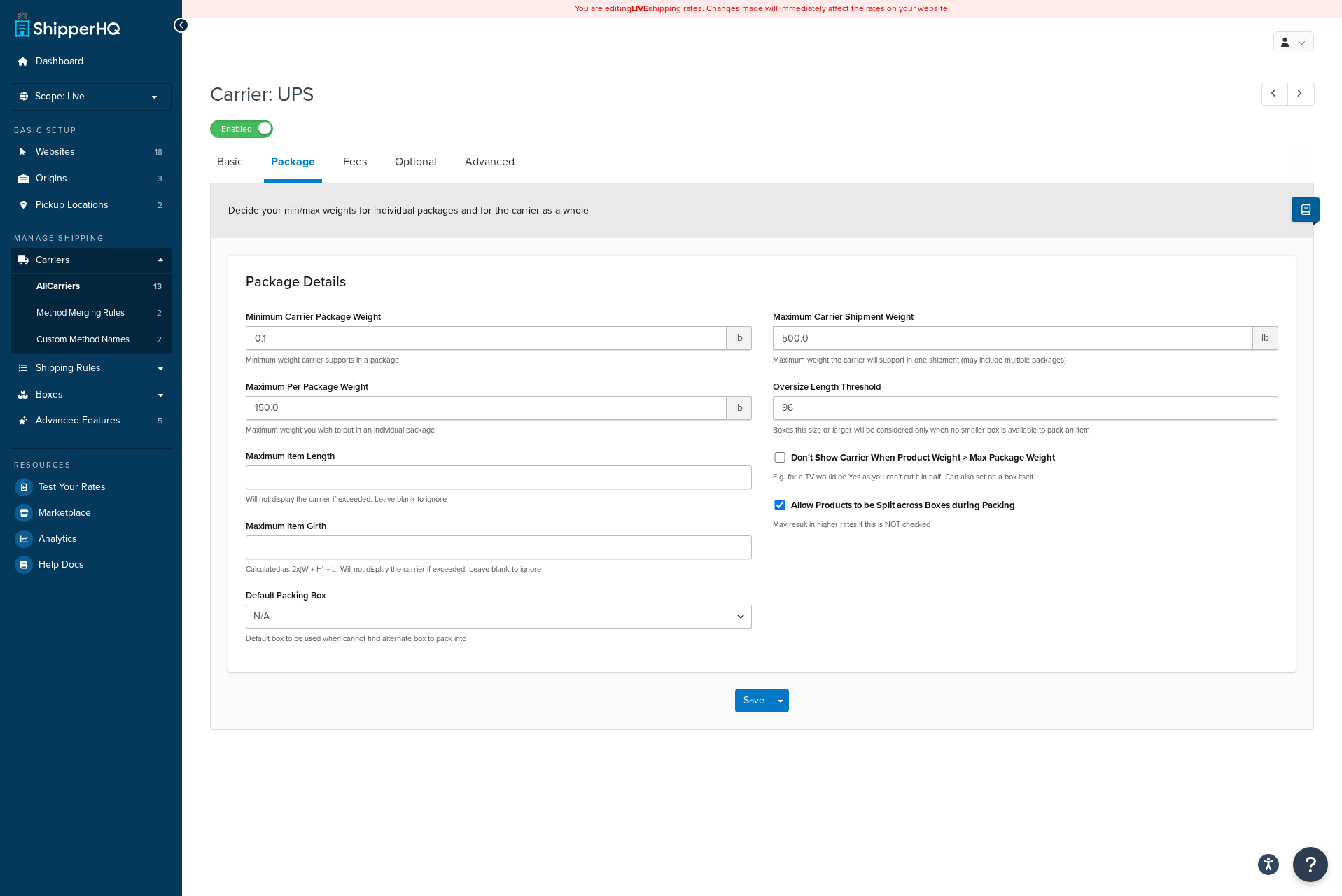
click at [807, 415] on input "96" at bounding box center [1026, 407] width 507 height 24
